Goal: Task Accomplishment & Management: Manage account settings

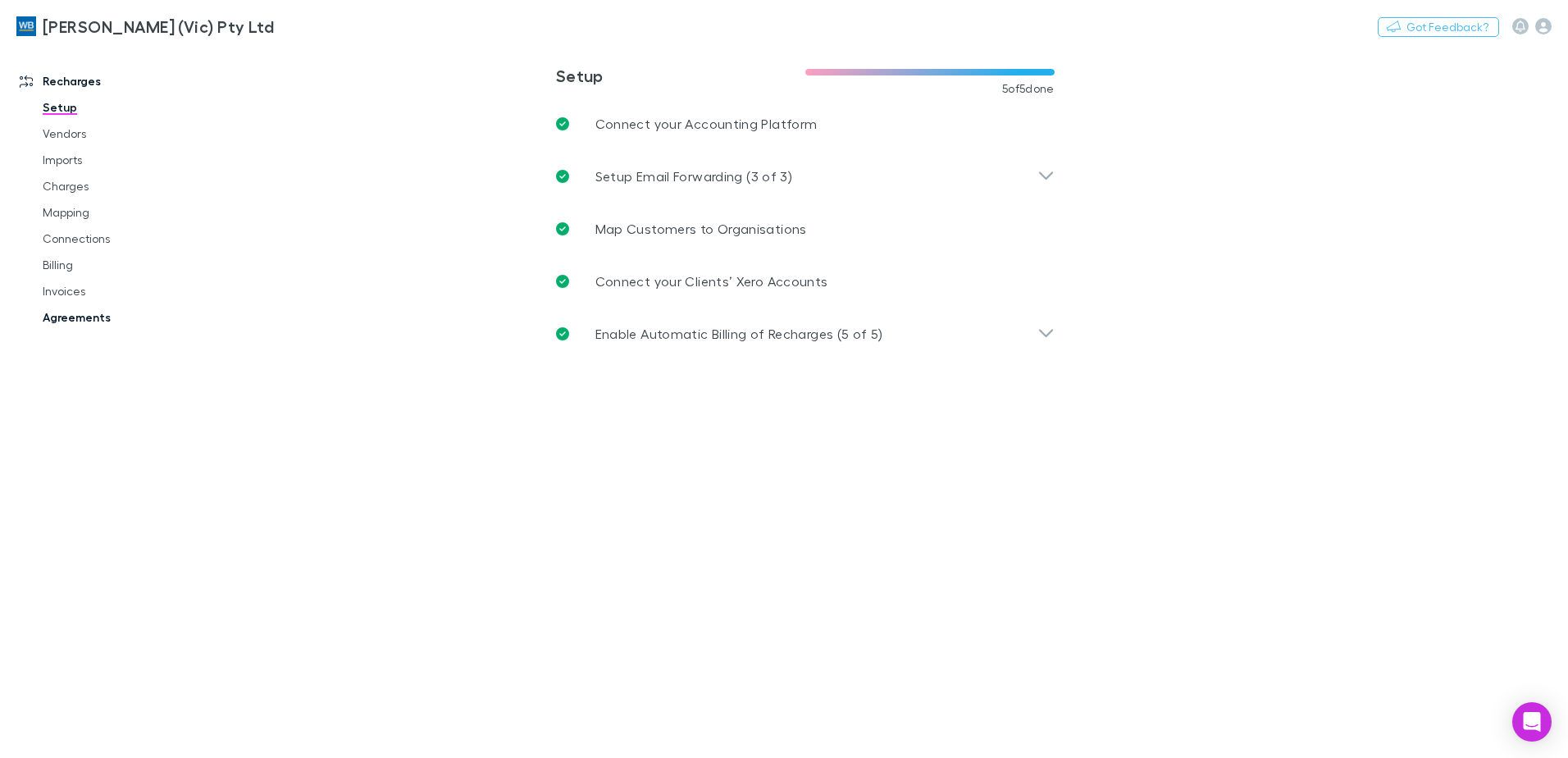
drag, startPoint x: 109, startPoint y: 317, endPoint x: 150, endPoint y: 327, distance: 42.2
click at [109, 317] on link "Agreements" at bounding box center [123, 317] width 195 height 26
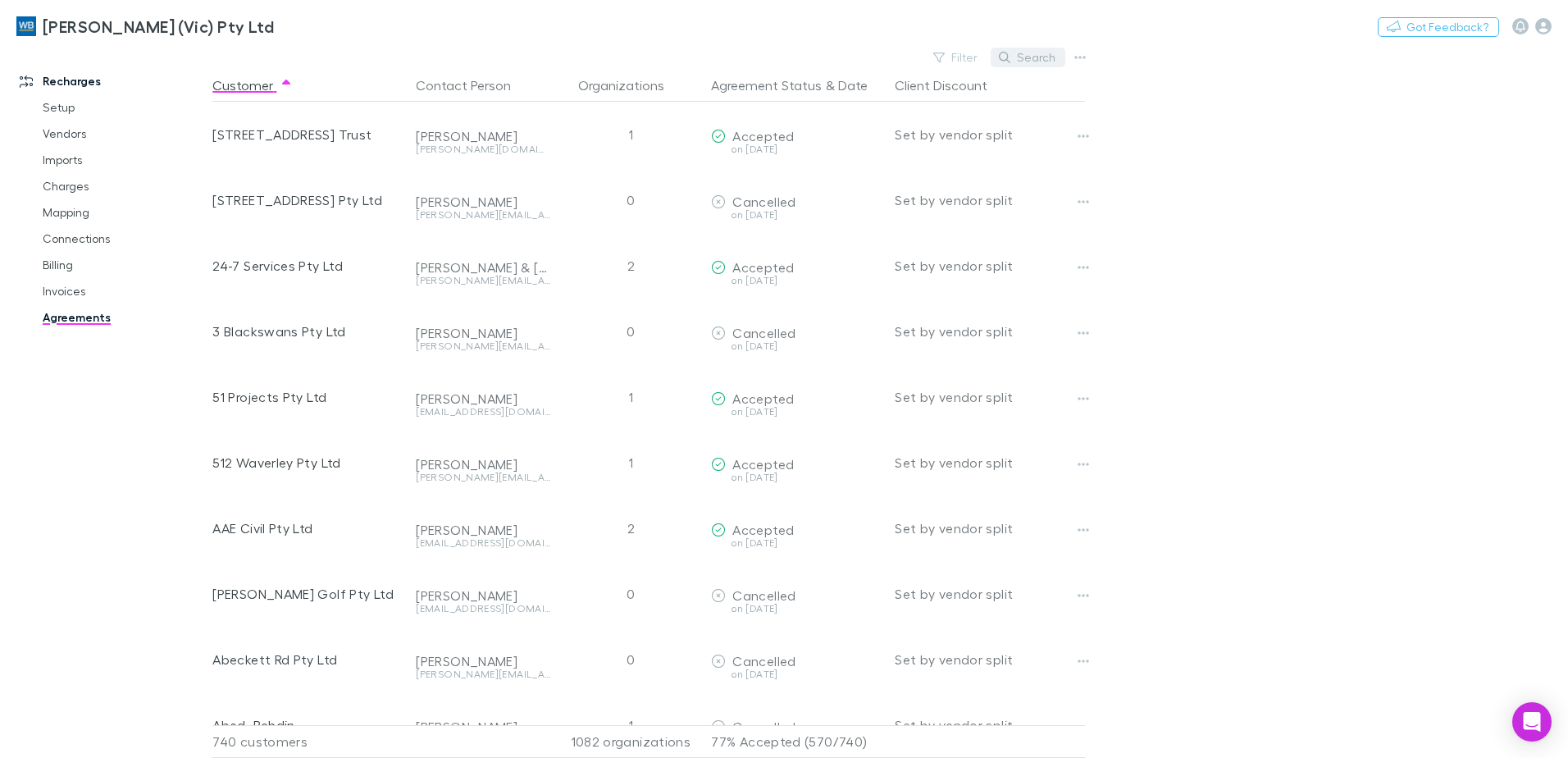
click at [1016, 63] on button "Search" at bounding box center [1028, 57] width 74 height 20
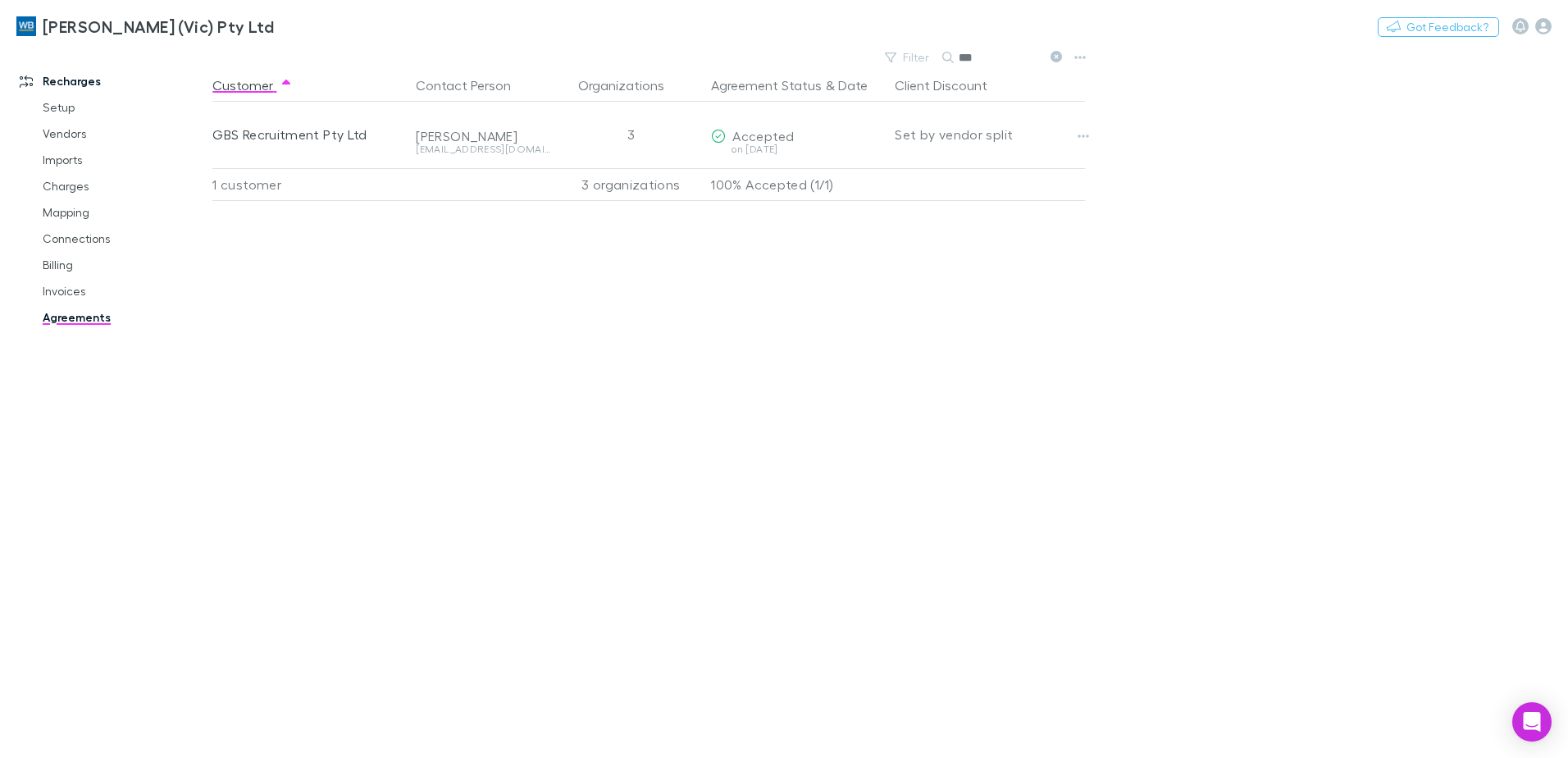
type input "***"
click at [61, 210] on link "Mapping" at bounding box center [123, 212] width 195 height 26
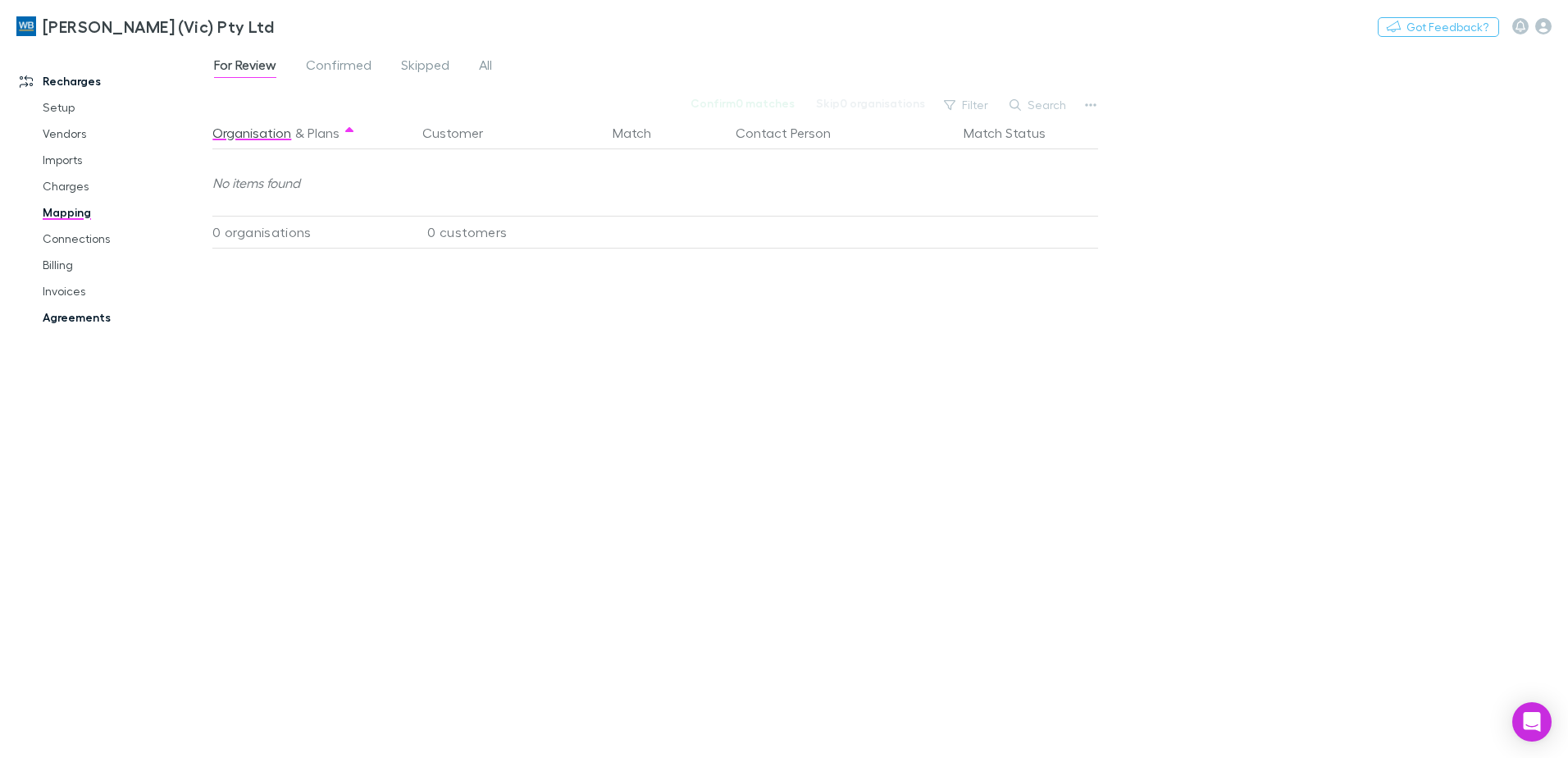
click at [57, 318] on link "Agreements" at bounding box center [123, 317] width 195 height 26
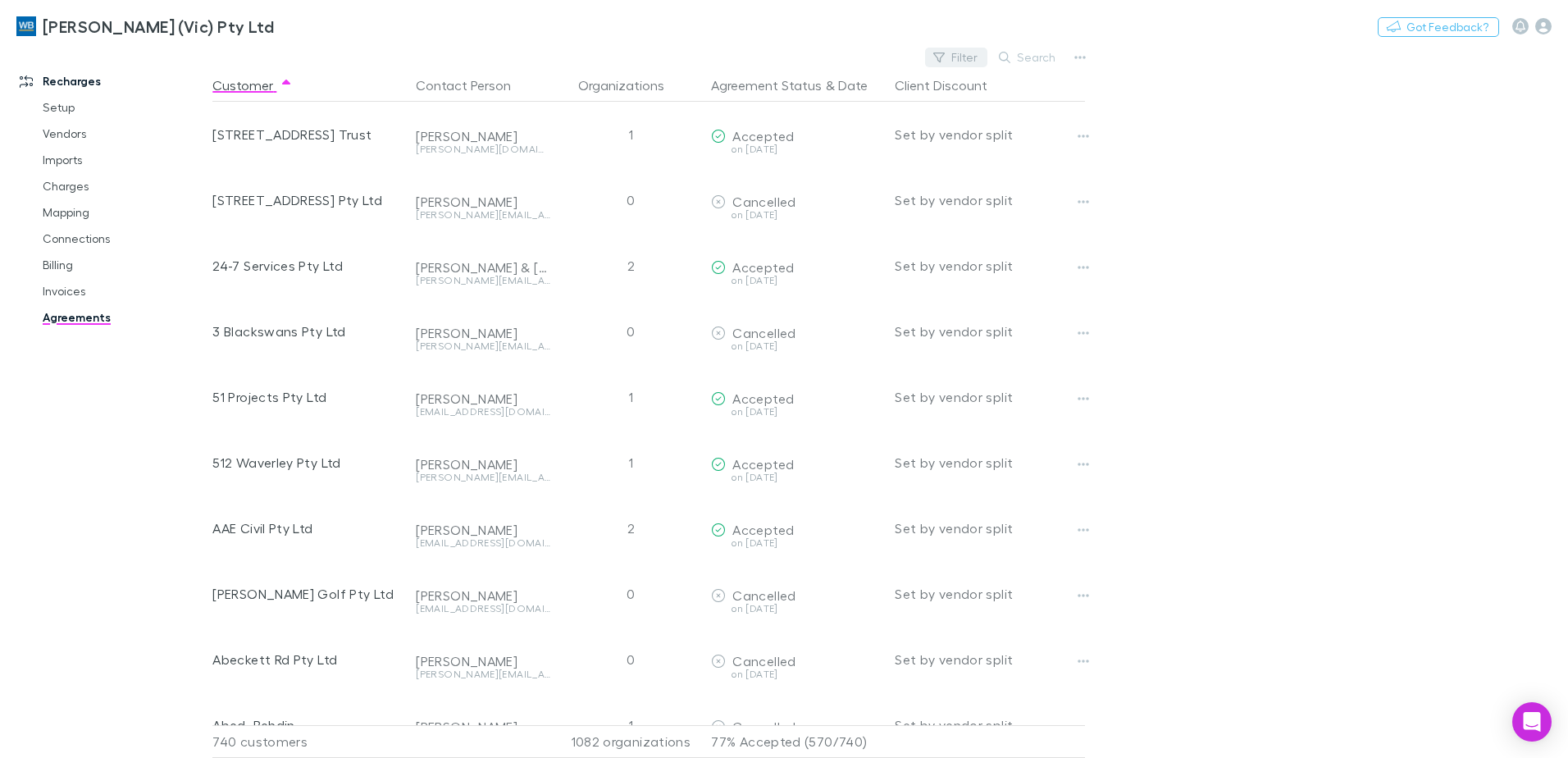
click at [965, 59] on button "Filter" at bounding box center [956, 57] width 62 height 20
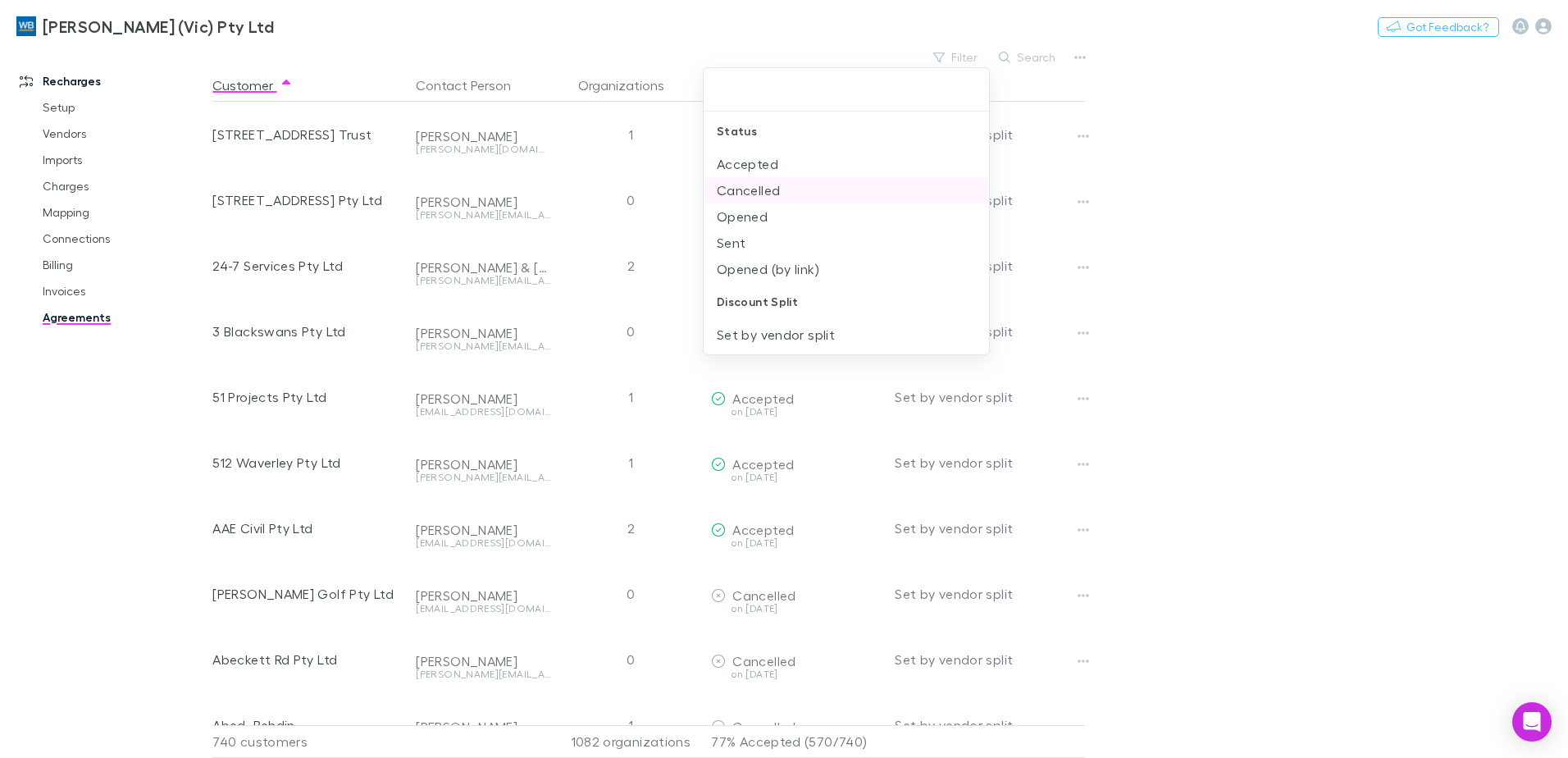
click at [752, 183] on li "Cancelled" at bounding box center [846, 191] width 286 height 26
click at [748, 157] on li "Accepted" at bounding box center [846, 164] width 286 height 26
click at [861, 91] on icon at bounding box center [867, 90] width 13 height 13
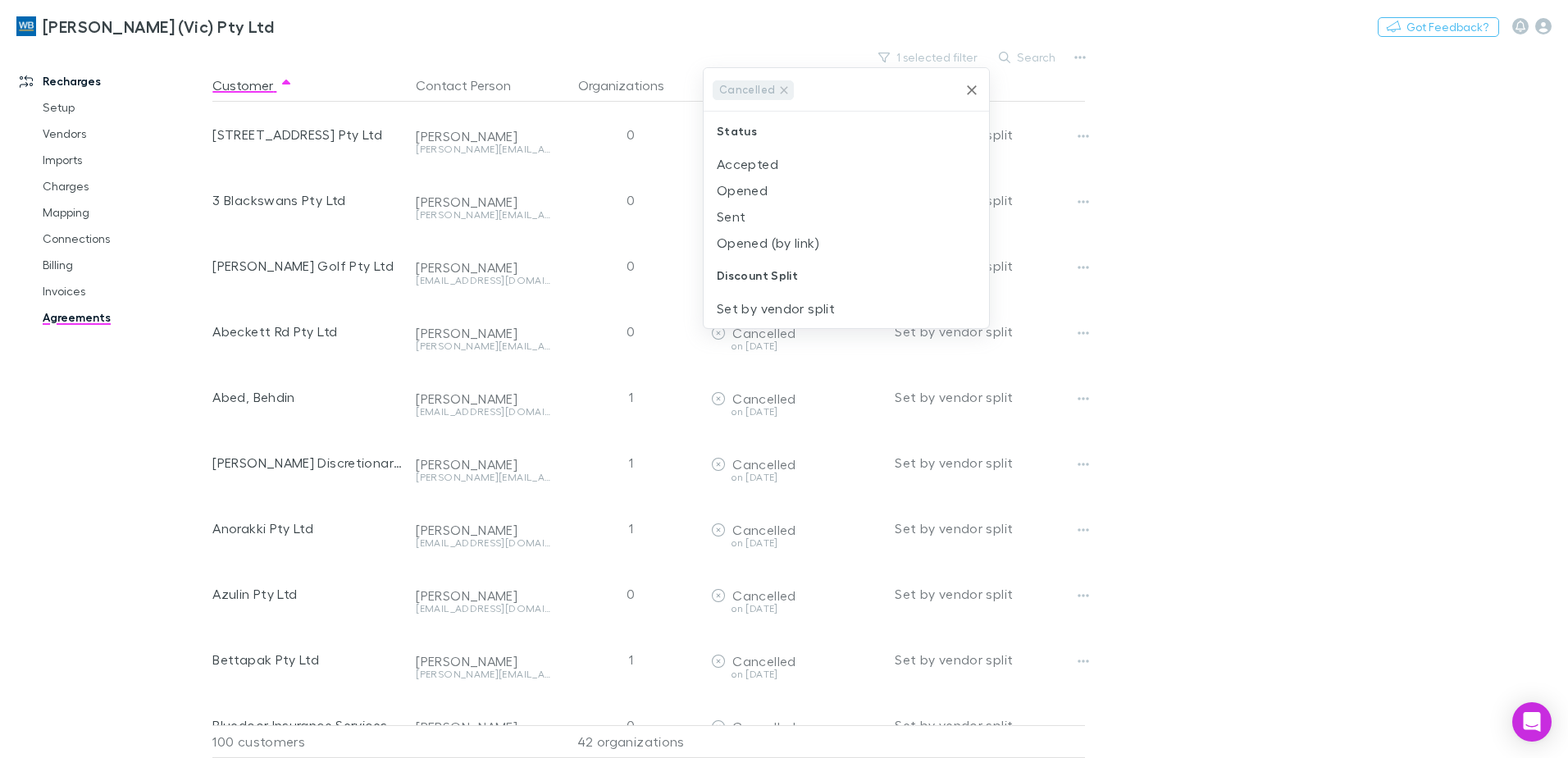
drag, startPoint x: 973, startPoint y: 94, endPoint x: 1203, endPoint y: 390, distance: 374.9
click at [973, 94] on icon "Clear" at bounding box center [971, 90] width 16 height 16
click at [120, 517] on div at bounding box center [784, 379] width 1568 height 758
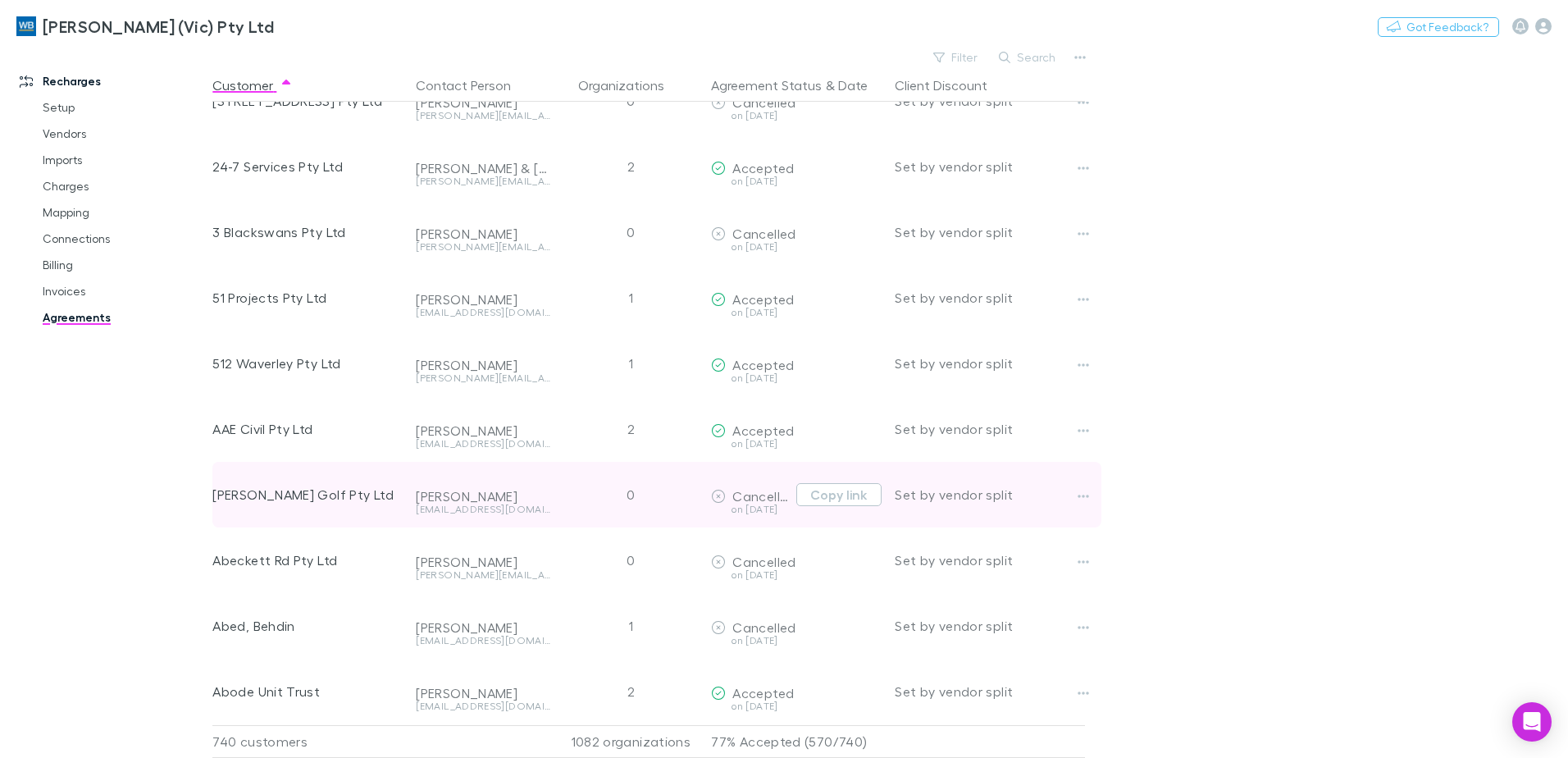
scroll to position [164, 0]
